Goal: Complete application form

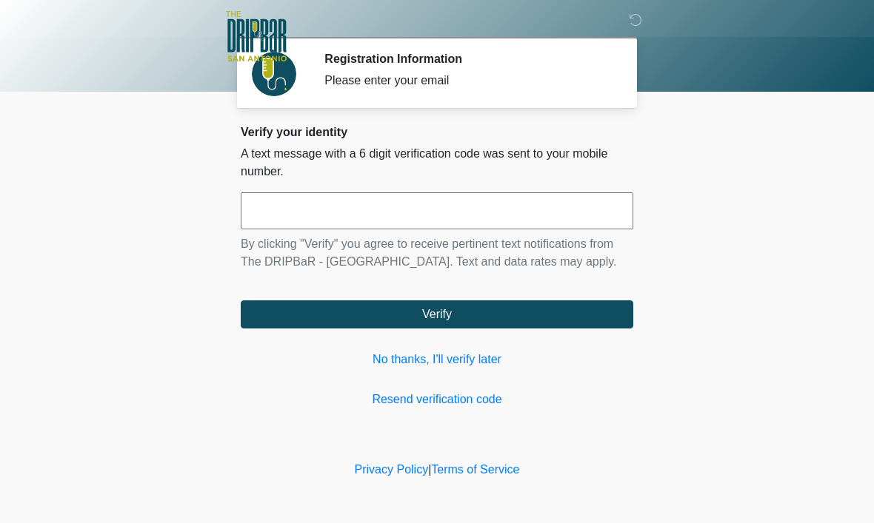
scroll to position [1, 0]
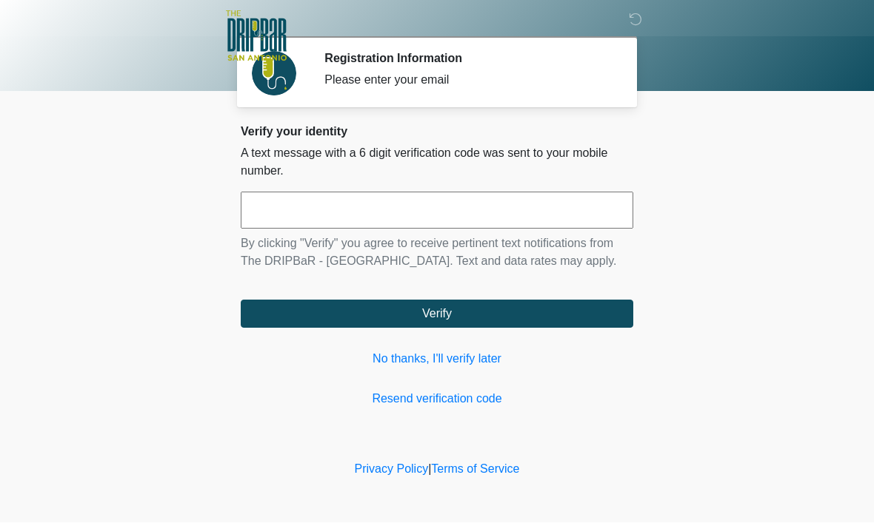
click at [500, 206] on input "text" at bounding box center [437, 211] width 392 height 37
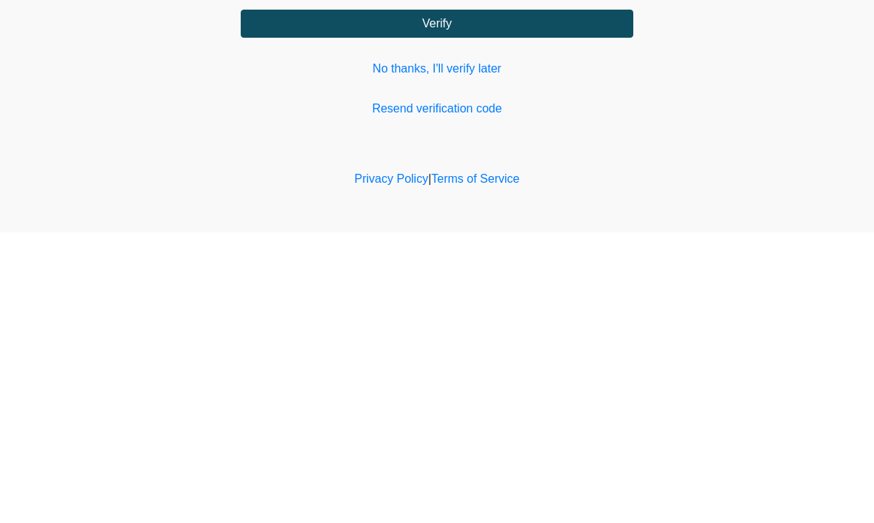
click at [469, 351] on link "No thanks, I'll verify later" at bounding box center [437, 360] width 392 height 18
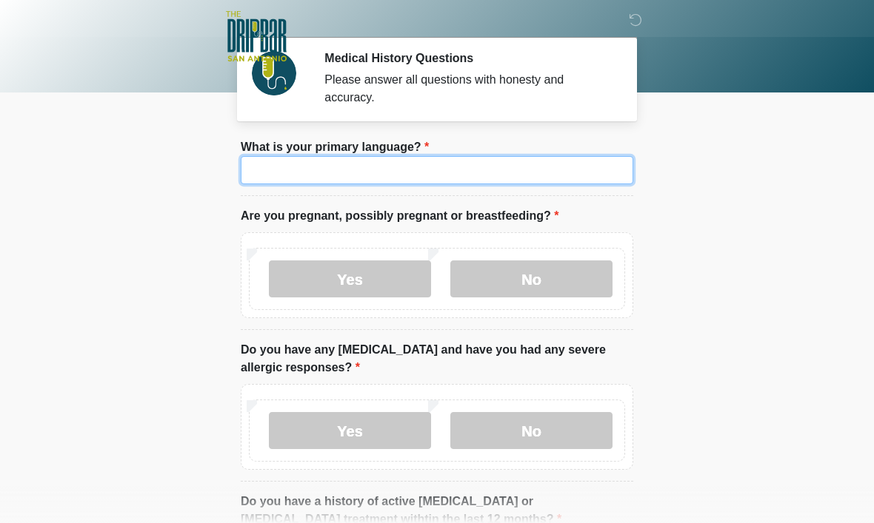
click at [501, 177] on input "What is your primary language?" at bounding box center [437, 170] width 392 height 28
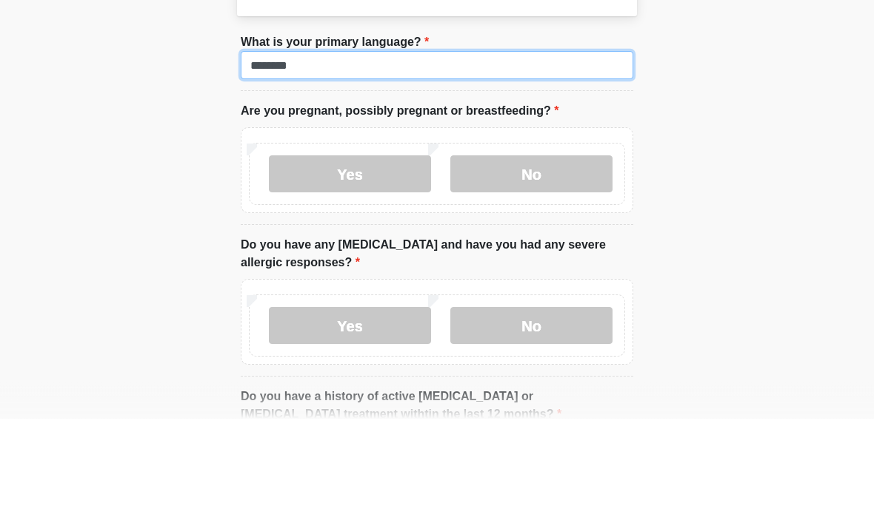
type input "*******"
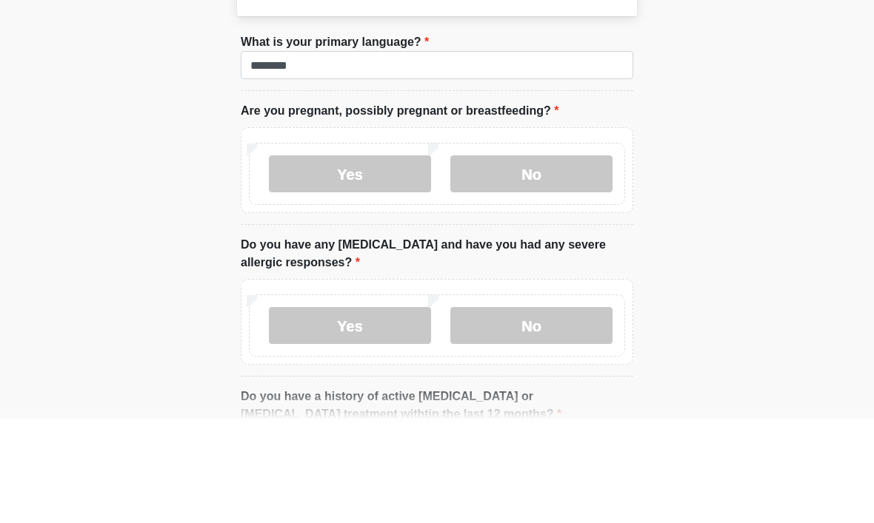
click at [528, 261] on label "No" at bounding box center [531, 279] width 162 height 37
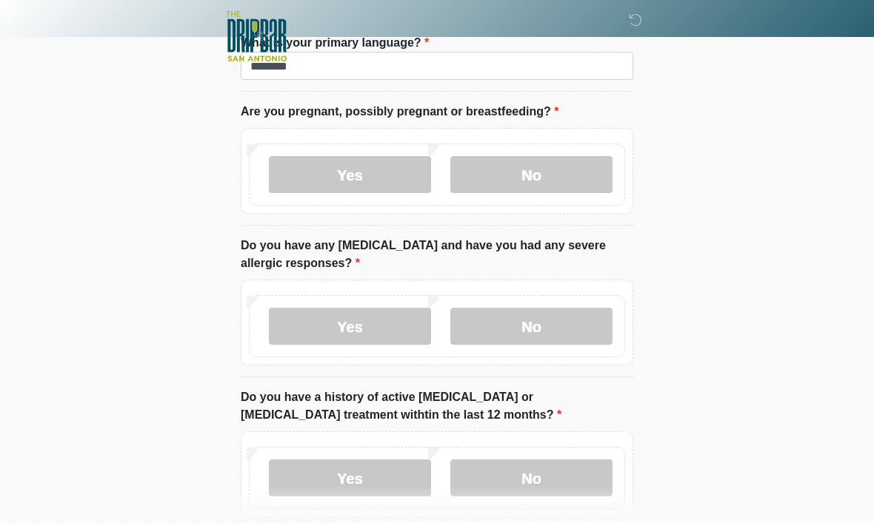
click at [538, 355] on div "Yes No" at bounding box center [437, 326] width 376 height 62
click at [561, 332] on label "No" at bounding box center [531, 326] width 162 height 37
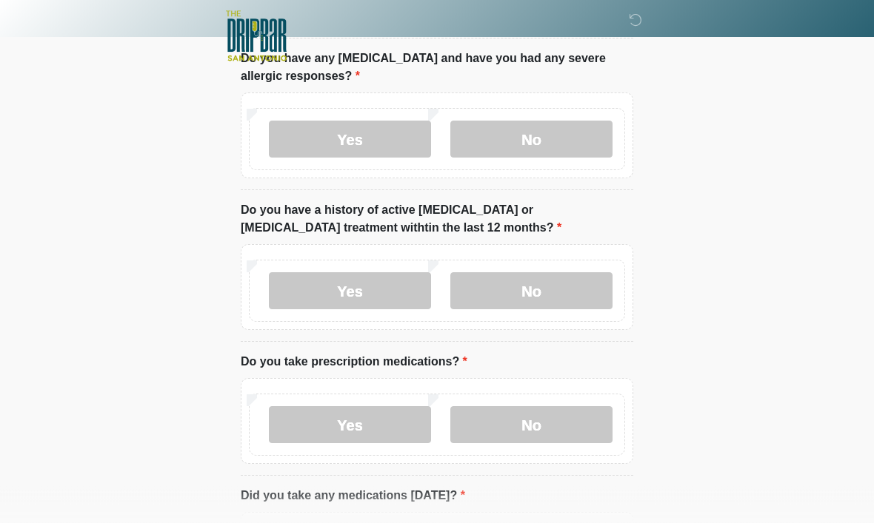
scroll to position [292, 0]
click at [556, 293] on label "No" at bounding box center [531, 290] width 162 height 37
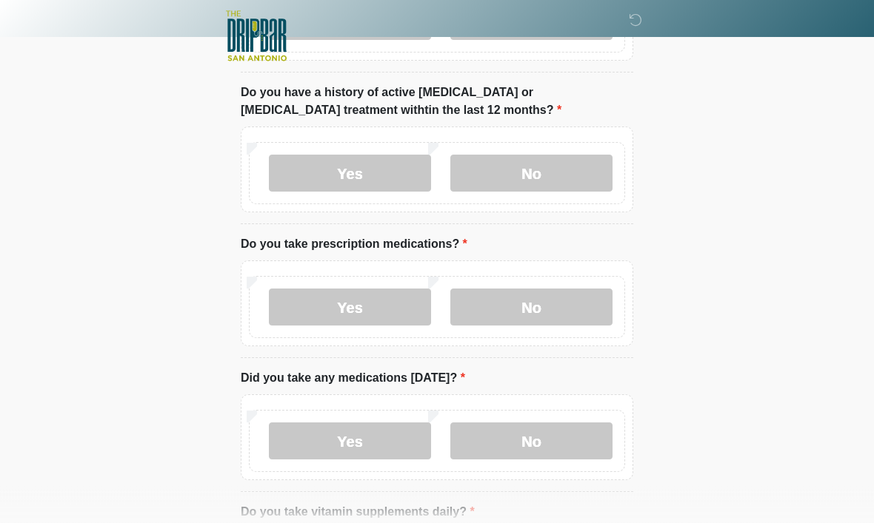
scroll to position [434, 0]
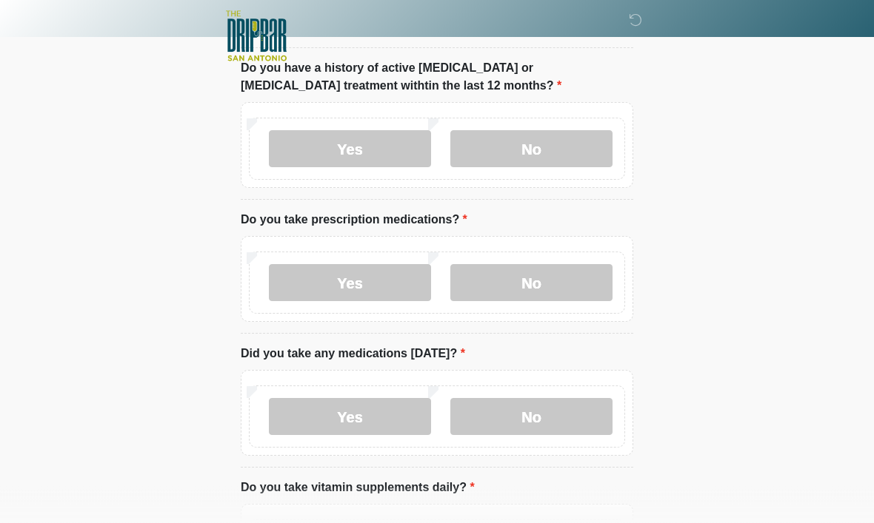
click at [384, 285] on label "Yes" at bounding box center [350, 283] width 162 height 37
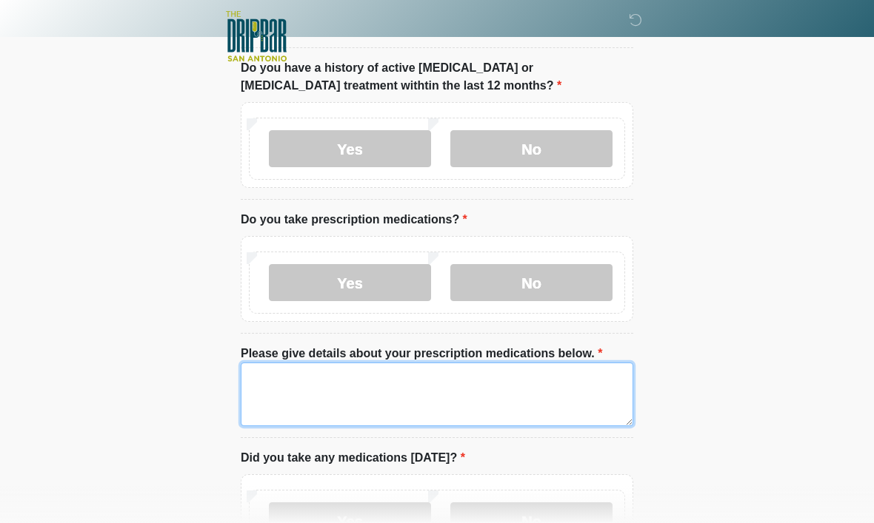
click at [458, 408] on textarea "Please give details about your prescription medications below." at bounding box center [437, 395] width 392 height 64
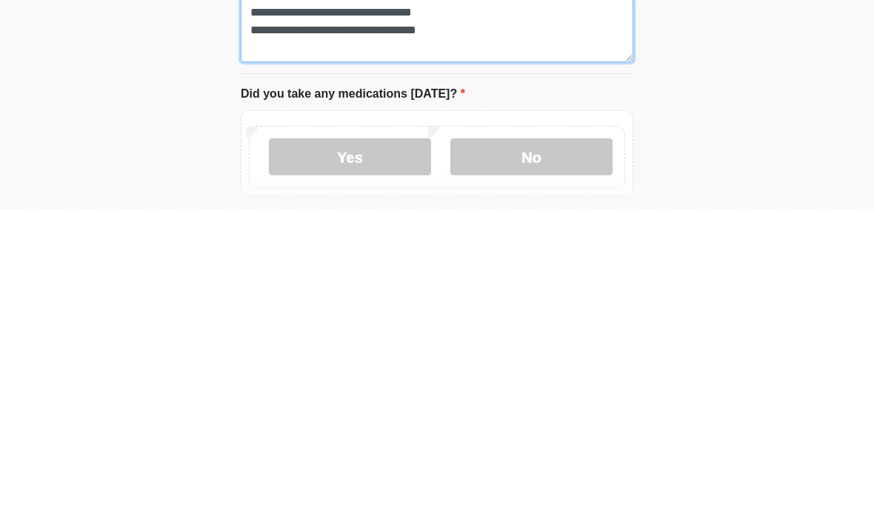
type textarea "**********"
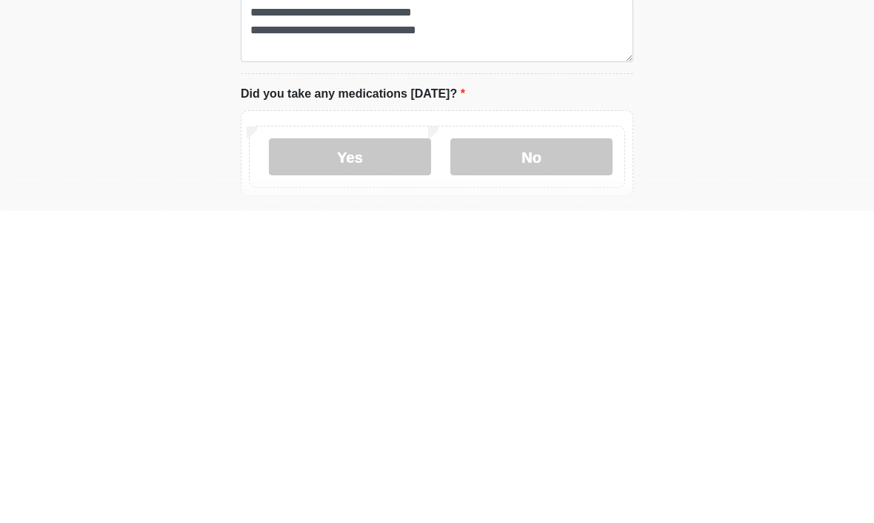
click at [539, 451] on label "No" at bounding box center [531, 469] width 162 height 37
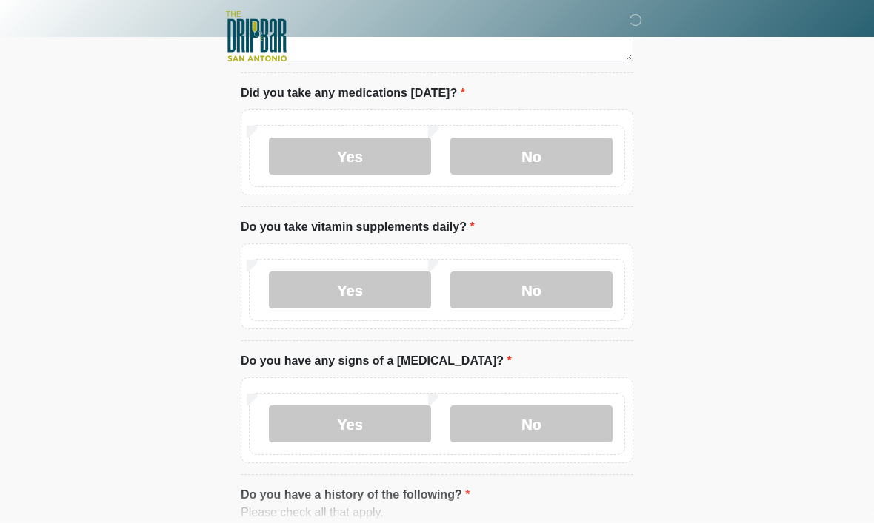
click at [566, 284] on label "No" at bounding box center [531, 290] width 162 height 37
click at [379, 293] on label "Yes" at bounding box center [350, 290] width 162 height 37
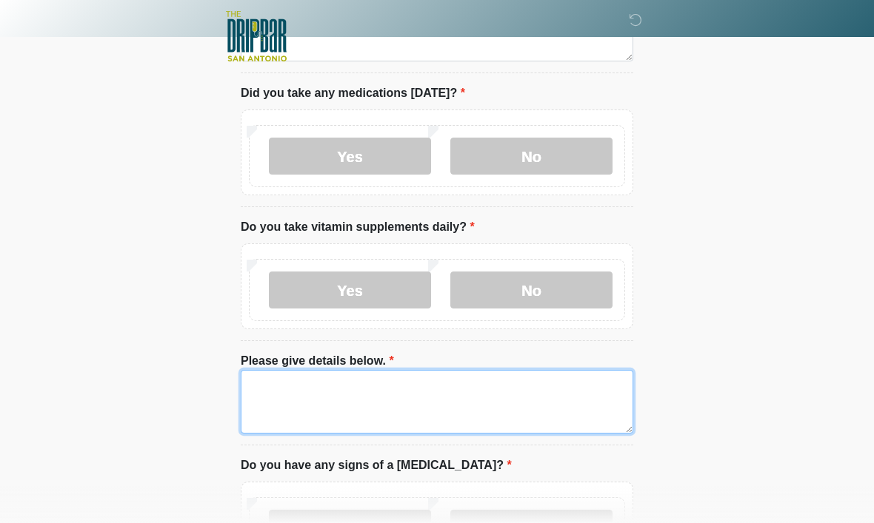
click at [508, 395] on textarea "Please give details below." at bounding box center [437, 402] width 392 height 64
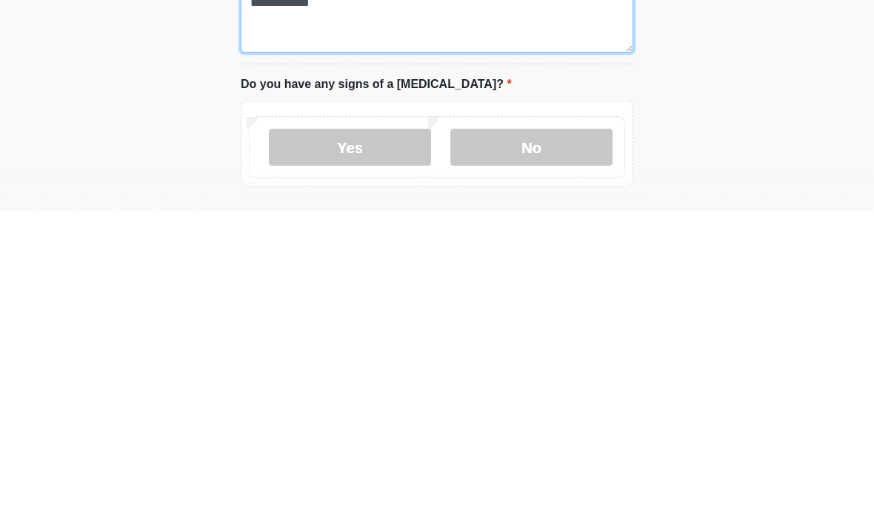
type textarea "**********"
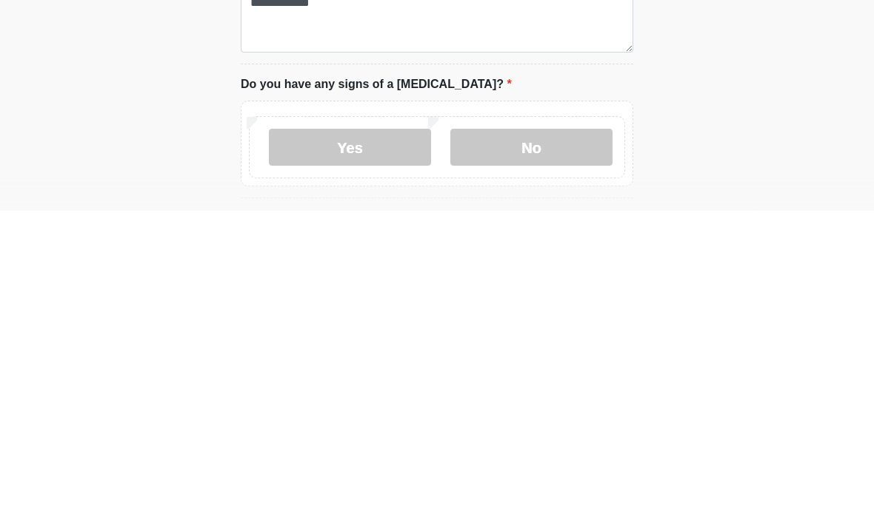
click at [539, 441] on label "No" at bounding box center [531, 459] width 162 height 37
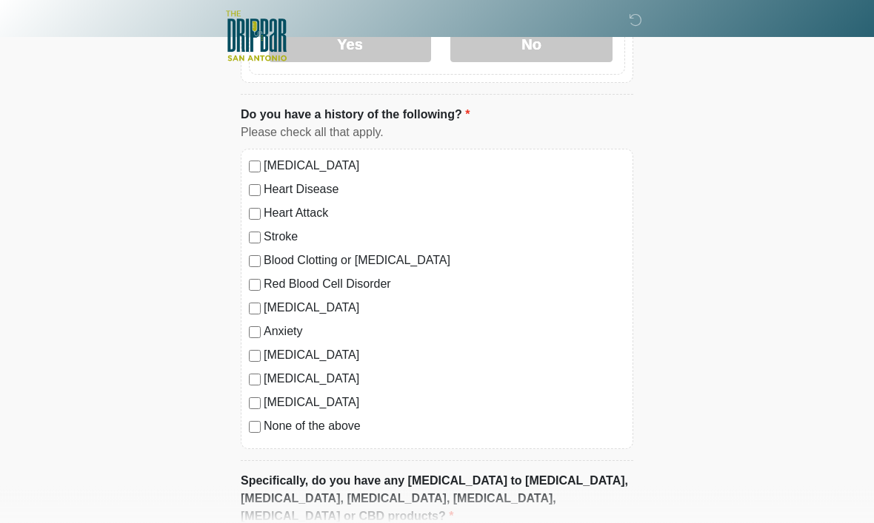
scroll to position [1285, 0]
click at [335, 429] on label "None of the above" at bounding box center [444, 427] width 361 height 18
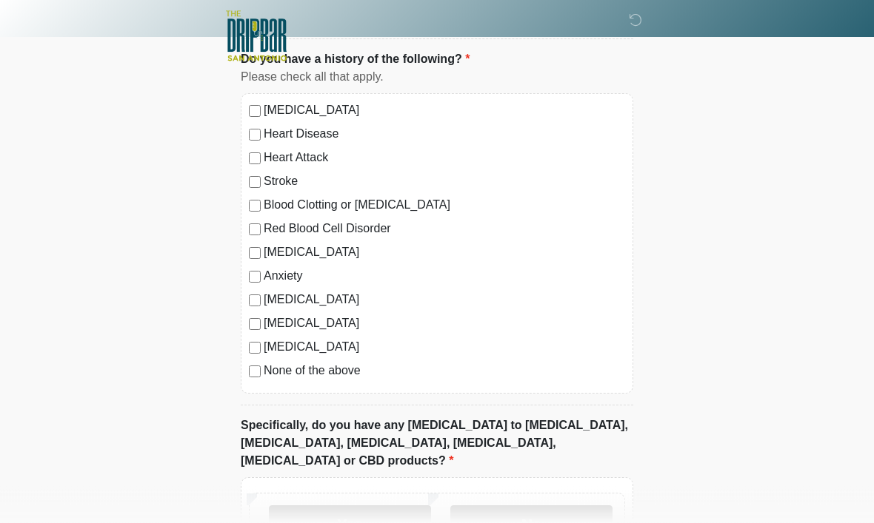
scroll to position [1440, 0]
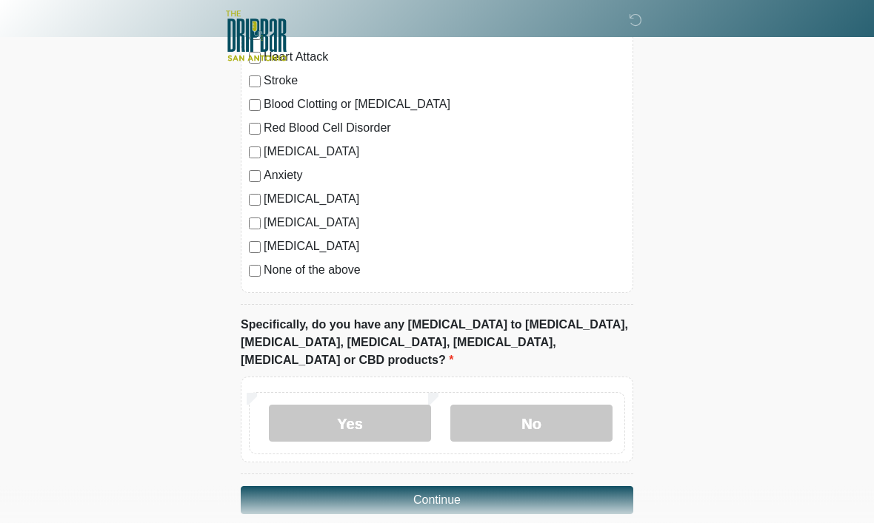
click at [577, 406] on label "No" at bounding box center [531, 424] width 162 height 37
click at [540, 487] on button "Continue" at bounding box center [437, 501] width 392 height 28
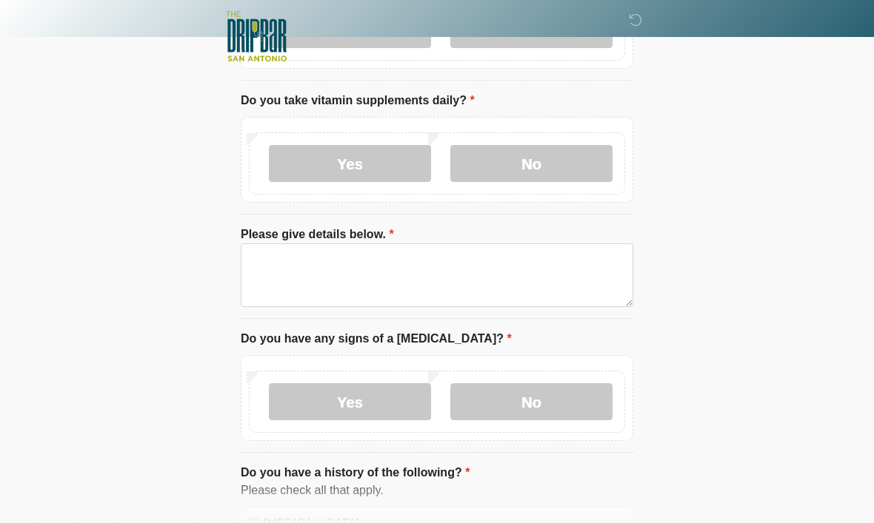
scroll to position [0, 0]
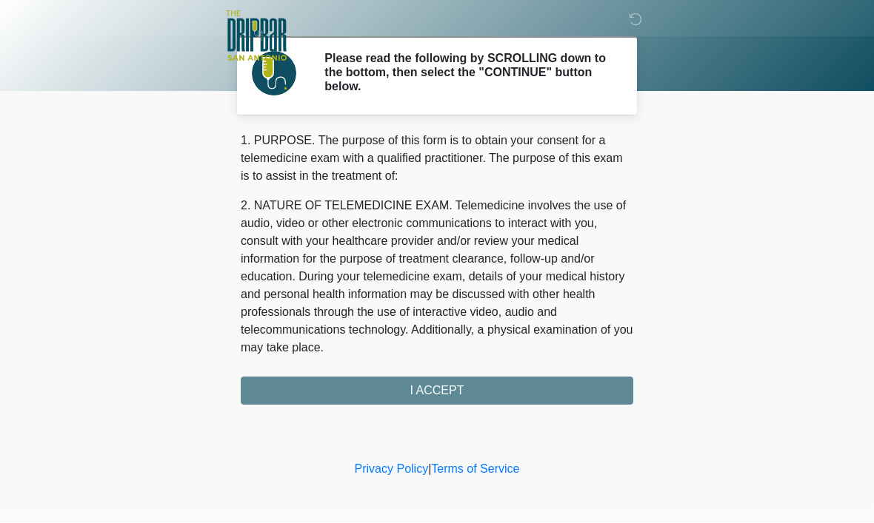
click at [574, 395] on div "1. PURPOSE. The purpose of this form is to obtain your consent for a telemedici…" at bounding box center [437, 269] width 392 height 273
click at [421, 396] on div "1. PURPOSE. The purpose of this form is to obtain your consent for a telemedici…" at bounding box center [437, 269] width 392 height 273
click at [442, 384] on div "1. PURPOSE. The purpose of this form is to obtain your consent for a telemedici…" at bounding box center [437, 269] width 392 height 273
click at [447, 392] on div "1. PURPOSE. The purpose of this form is to obtain your consent for a telemedici…" at bounding box center [437, 269] width 392 height 273
click at [456, 391] on div "1. PURPOSE. The purpose of this form is to obtain your consent for a telemedici…" at bounding box center [437, 269] width 392 height 273
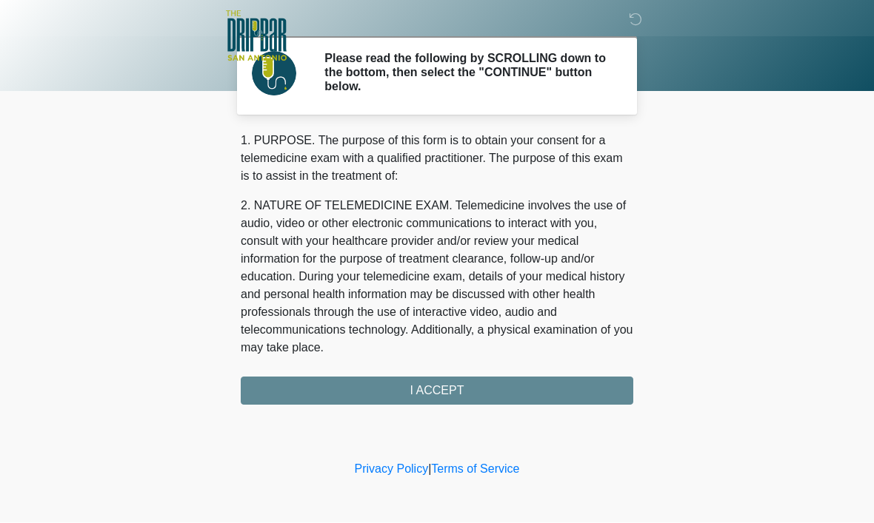
click at [455, 391] on div "1. PURPOSE. The purpose of this form is to obtain your consent for a telemedici…" at bounding box center [437, 269] width 392 height 273
click at [457, 388] on div "1. PURPOSE. The purpose of this form is to obtain your consent for a telemedici…" at bounding box center [437, 269] width 392 height 273
click at [449, 394] on div "1. PURPOSE. The purpose of this form is to obtain your consent for a telemedici…" at bounding box center [437, 269] width 392 height 273
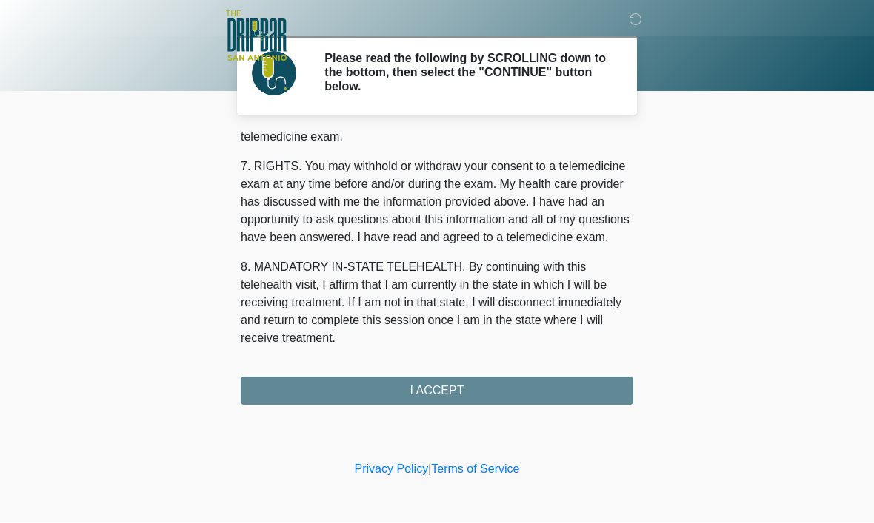
click at [432, 395] on button "I ACCEPT" at bounding box center [437, 392] width 392 height 28
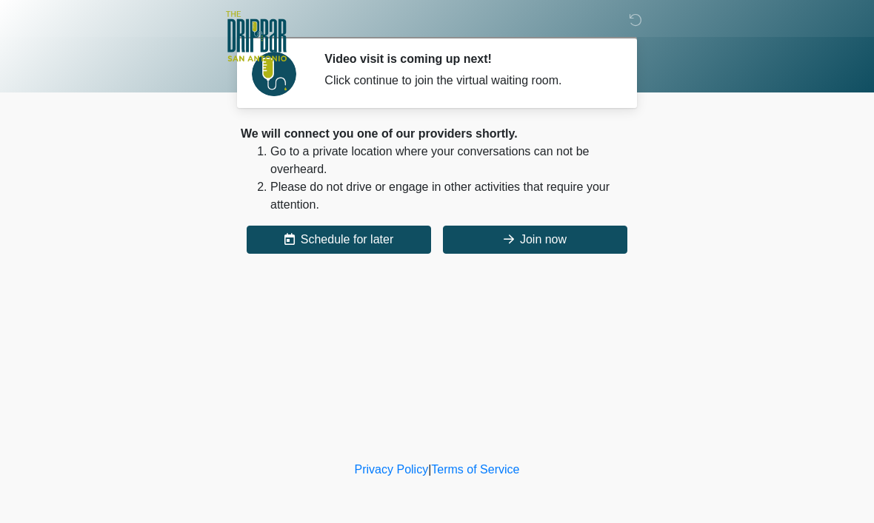
click at [509, 236] on icon at bounding box center [508, 239] width 10 height 12
click at [512, 244] on button "Join now" at bounding box center [535, 240] width 184 height 28
